Goal: Information Seeking & Learning: Learn about a topic

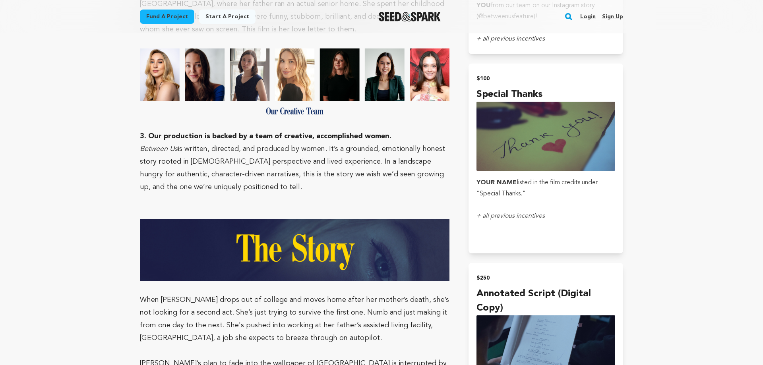
scroll to position [1175, 0]
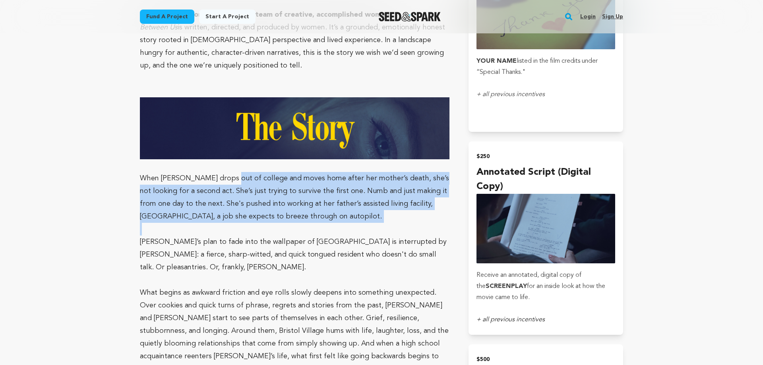
drag, startPoint x: 226, startPoint y: 176, endPoint x: 359, endPoint y: 229, distance: 142.4
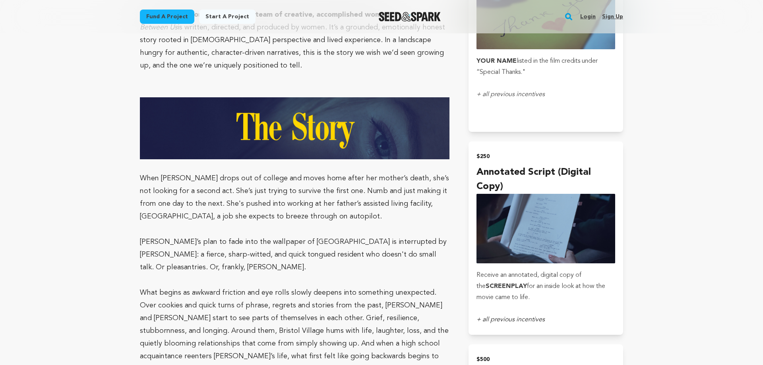
click at [359, 229] on p at bounding box center [294, 229] width 309 height 13
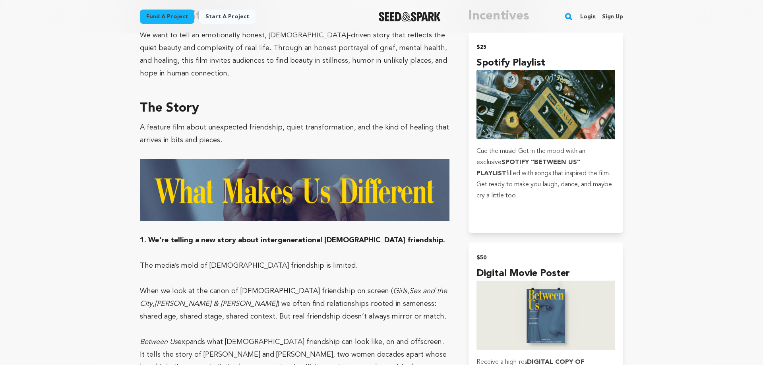
scroll to position [220, 0]
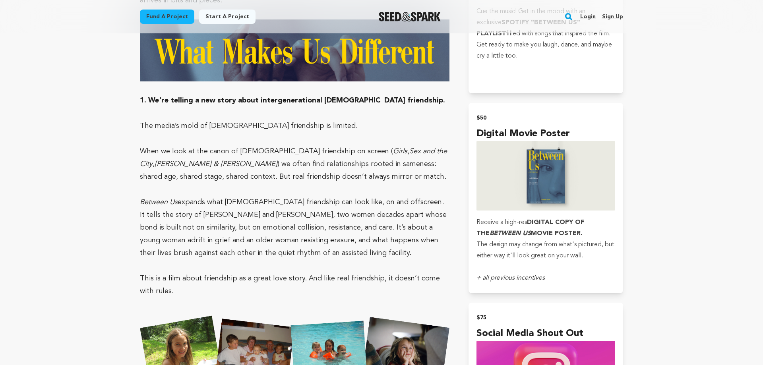
scroll to position [707, 0]
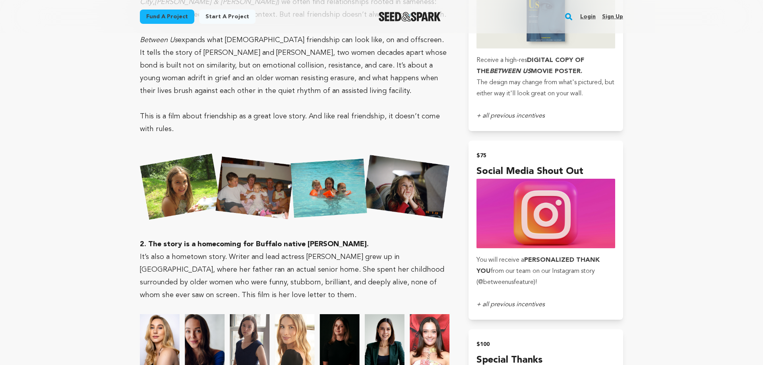
scroll to position [828, 0]
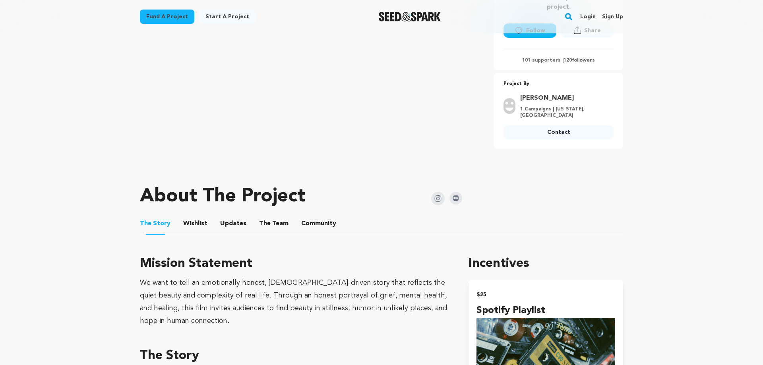
scroll to position [284, 0]
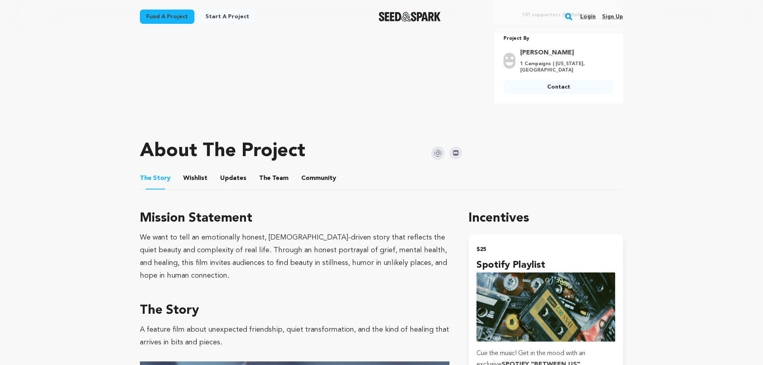
click at [206, 177] on ul "The Story The Story Wishlist Wishlist Updates Updates The Team The Team Communi…" at bounding box center [381, 178] width 483 height 23
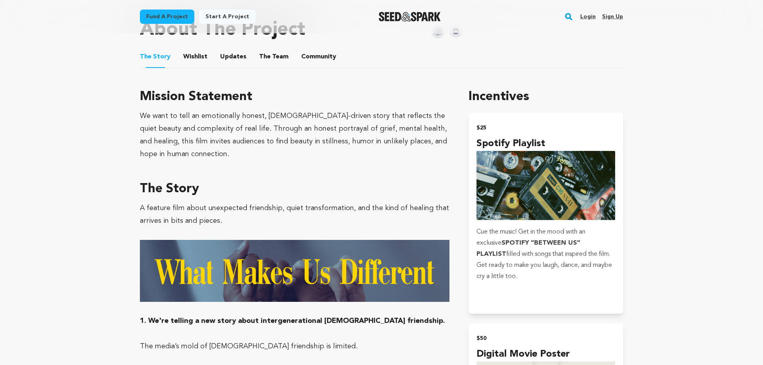
drag, startPoint x: 279, startPoint y: 106, endPoint x: 338, endPoint y: 158, distance: 78.5
click at [338, 158] on div "Mission Statement We want to tell an emotionally honest, [DEMOGRAPHIC_DATA]-dri…" at bounding box center [294, 123] width 309 height 73
click at [338, 158] on div "We want to tell an emotionally honest, [DEMOGRAPHIC_DATA]-driven story that ref…" at bounding box center [294, 135] width 309 height 51
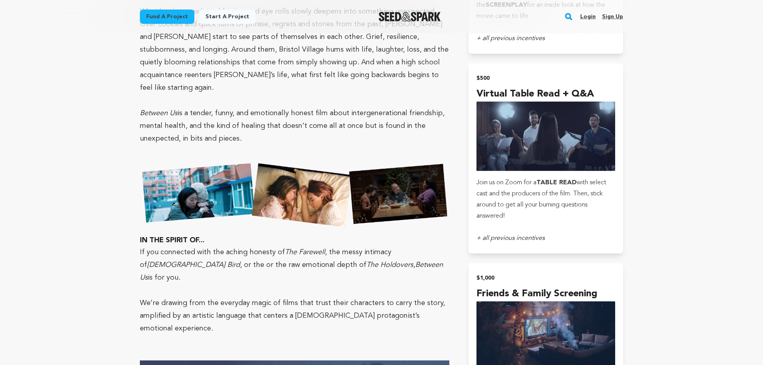
scroll to position [1458, 0]
